Goal: Information Seeking & Learning: Find specific fact

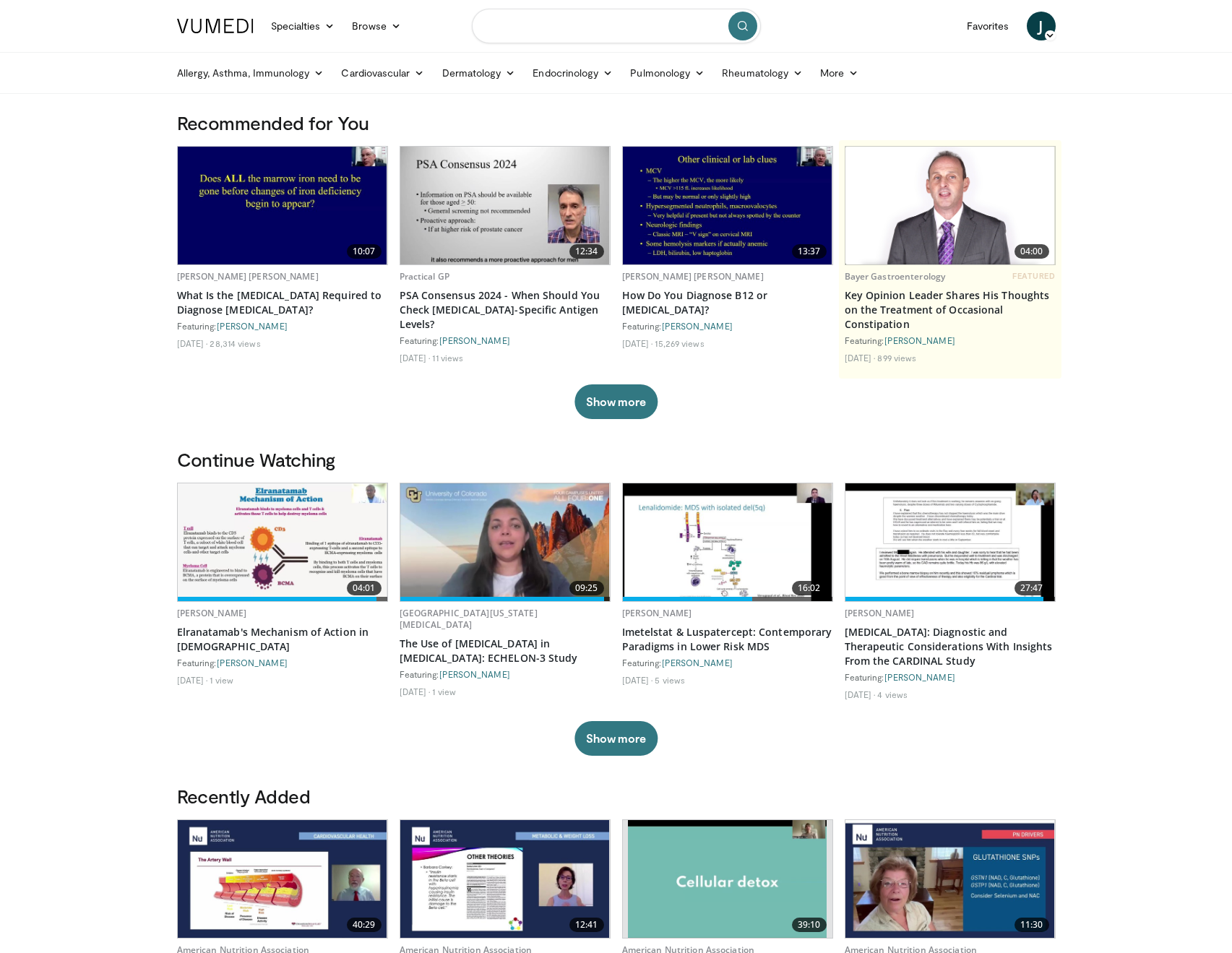
click at [543, 23] on input "Search topics, interventions" at bounding box center [616, 26] width 289 height 35
type input "**********"
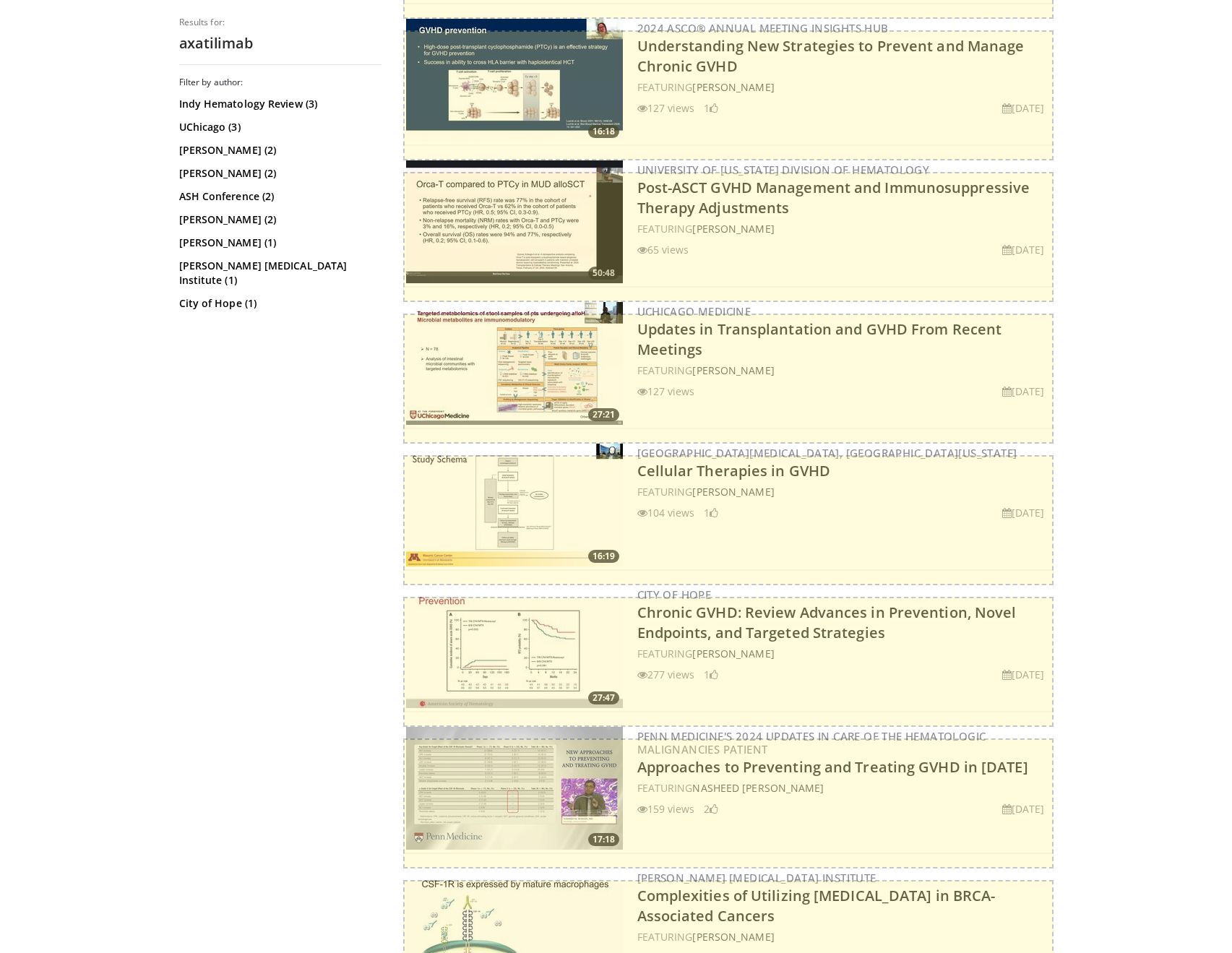
scroll to position [2803, 0]
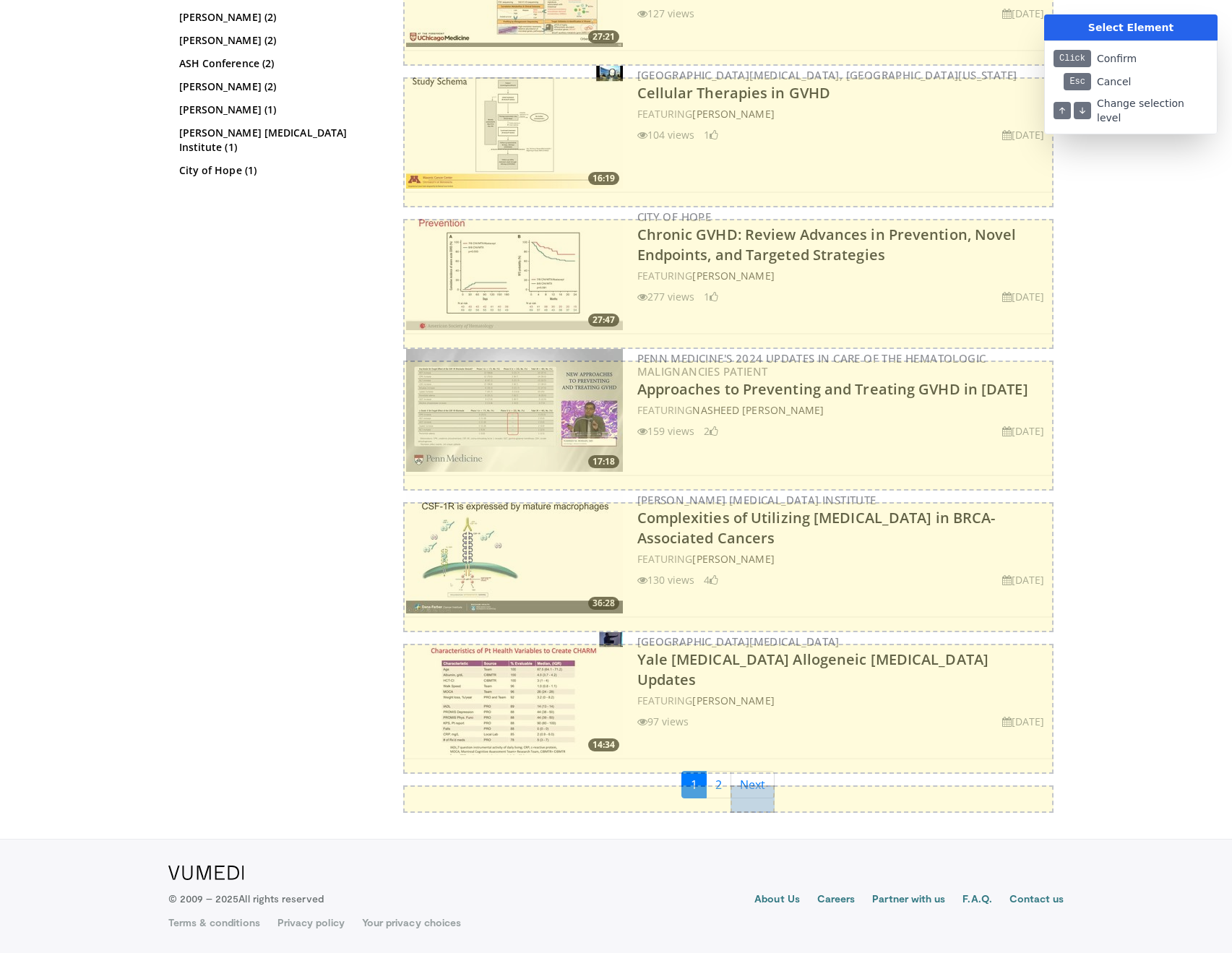
click at [739, 785] on div at bounding box center [616, 476] width 1232 height 953
click at [751, 783] on div at bounding box center [616, 476] width 1232 height 953
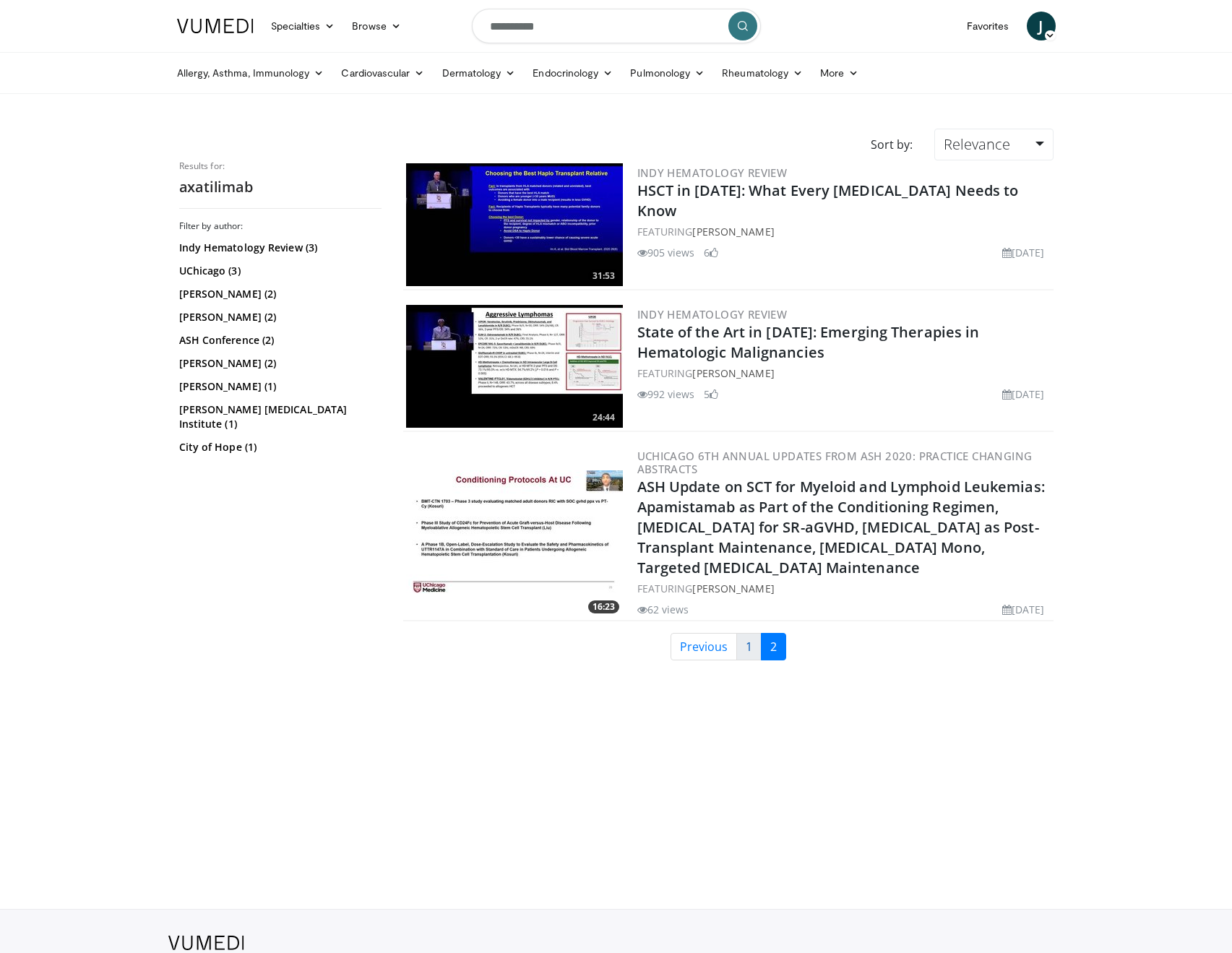
click at [740, 649] on link "1" at bounding box center [749, 647] width 26 height 28
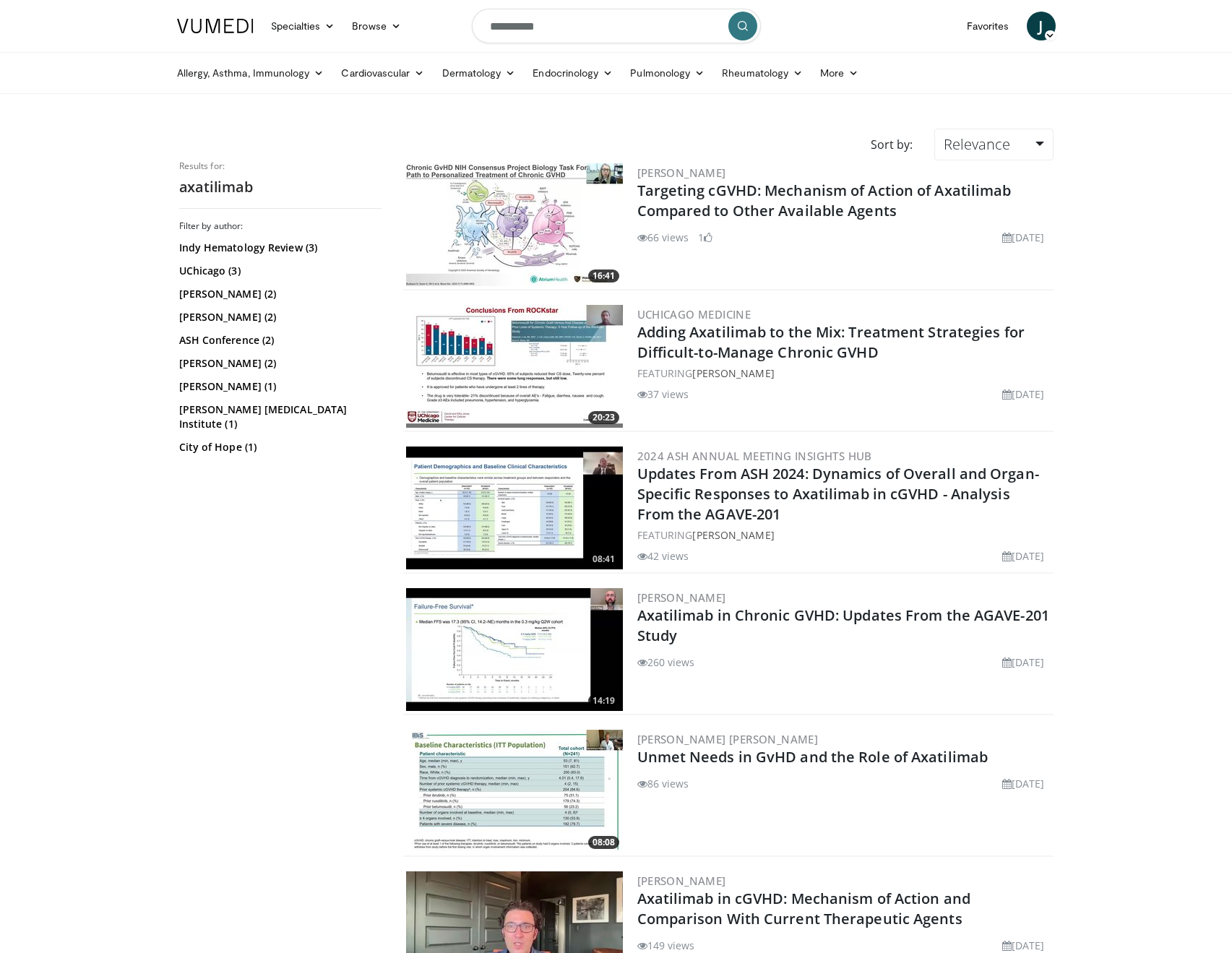
click at [217, 34] on link at bounding box center [215, 26] width 94 height 40
